Goal: Task Accomplishment & Management: Complete application form

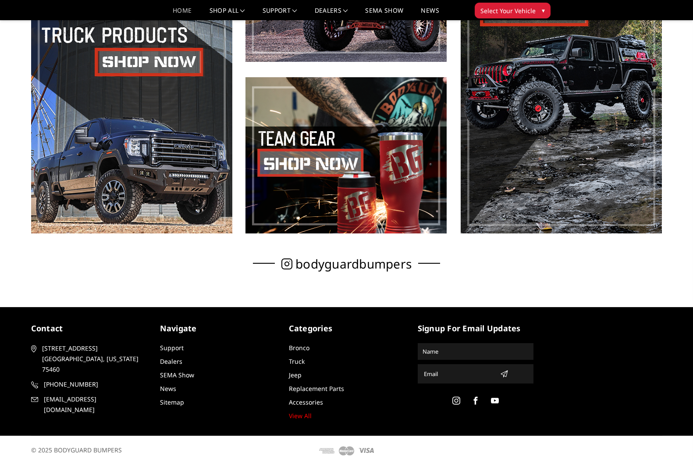
scroll to position [468, 0]
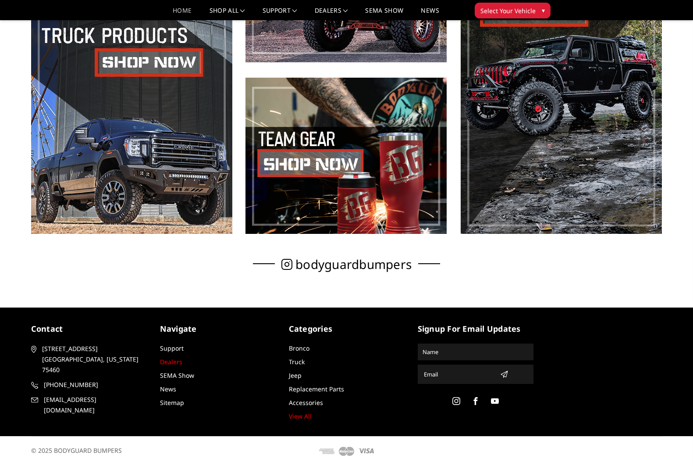
click at [173, 363] on link "Dealers" at bounding box center [171, 361] width 22 height 8
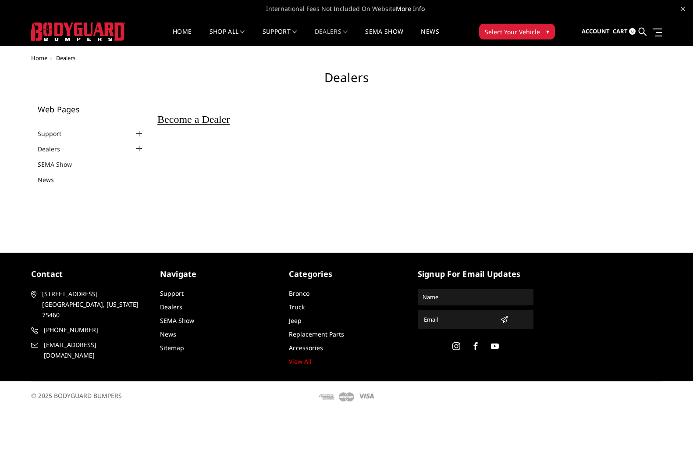
click at [200, 121] on span "Become a Dealer" at bounding box center [193, 119] width 72 height 11
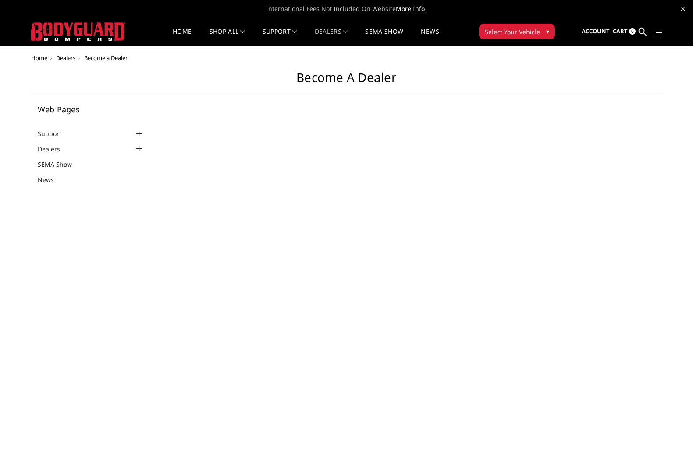
select select "US"
